Goal: Navigation & Orientation: Find specific page/section

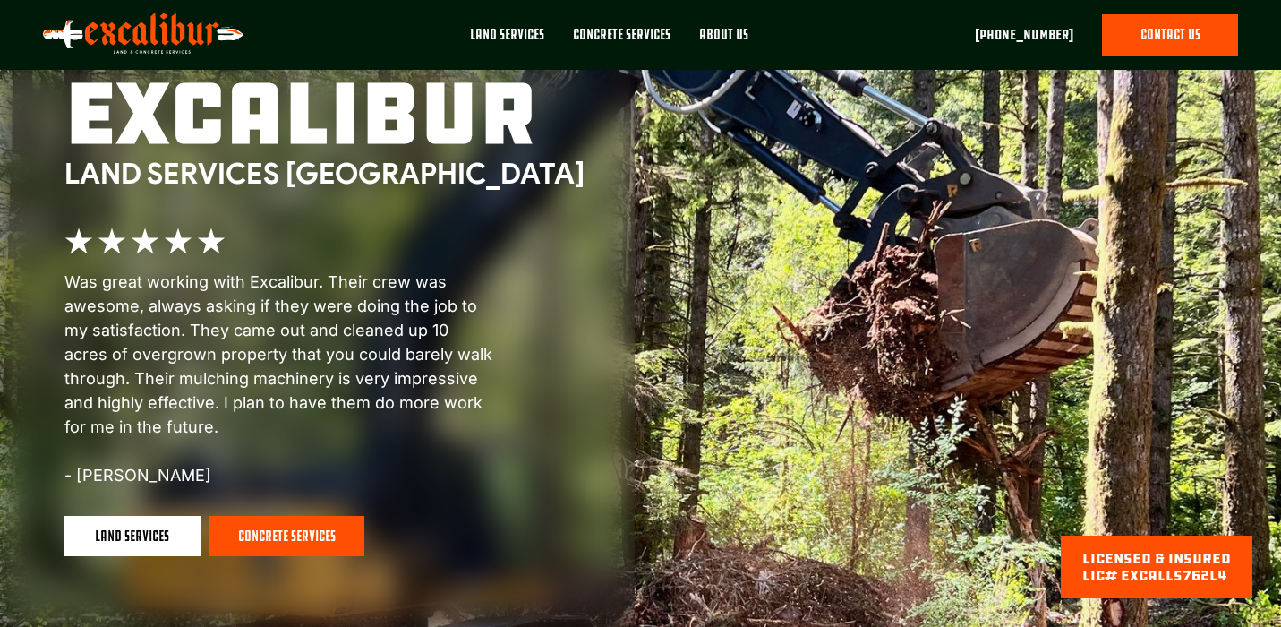
click at [723, 34] on div "About Us" at bounding box center [723, 35] width 49 height 20
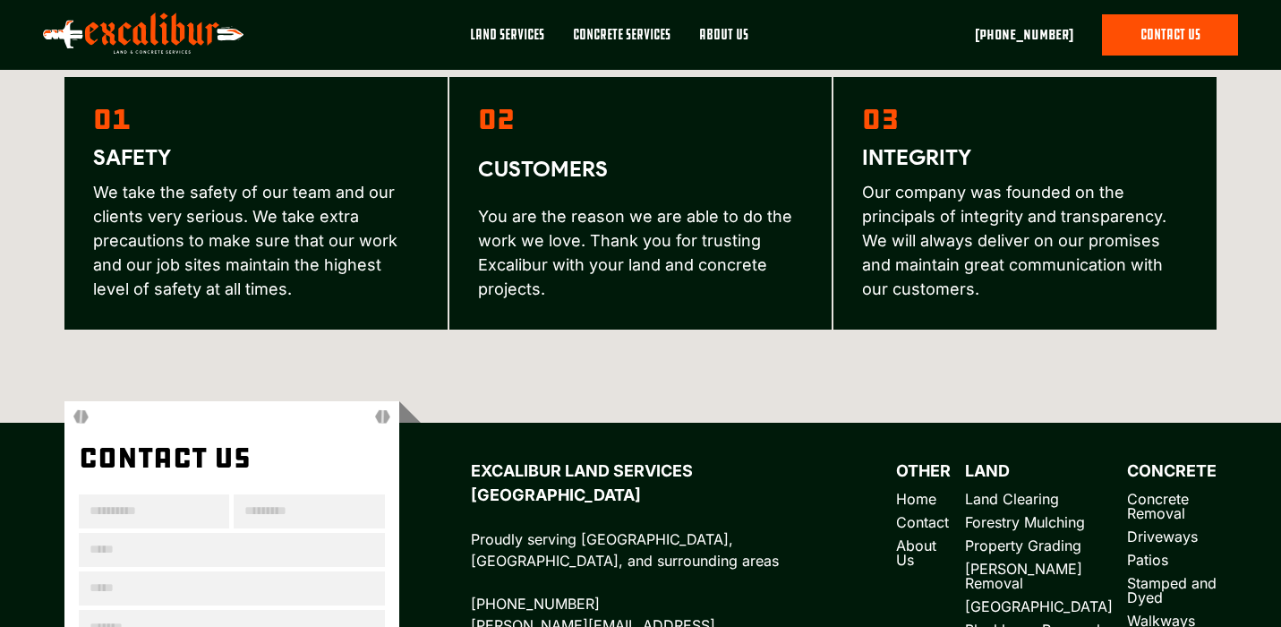
scroll to position [2646, 0]
